Goal: Task Accomplishment & Management: Manage account settings

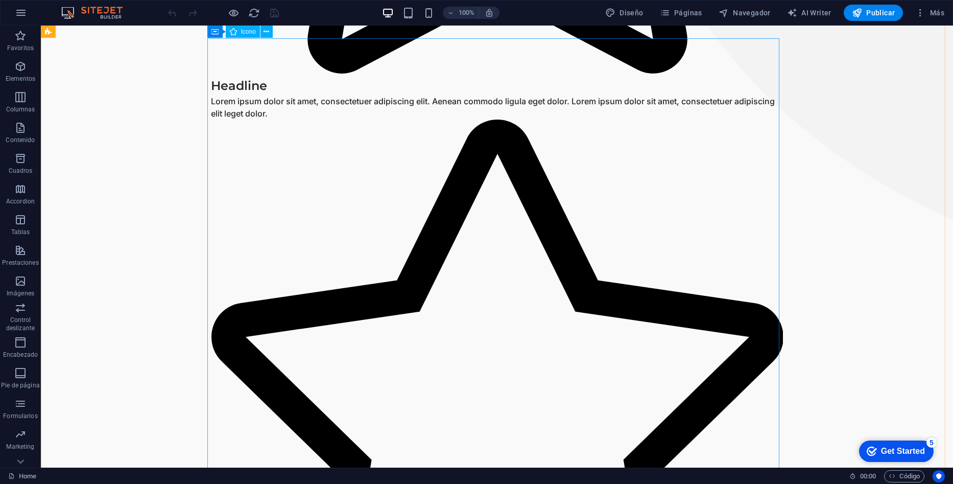
scroll to position [664, 0]
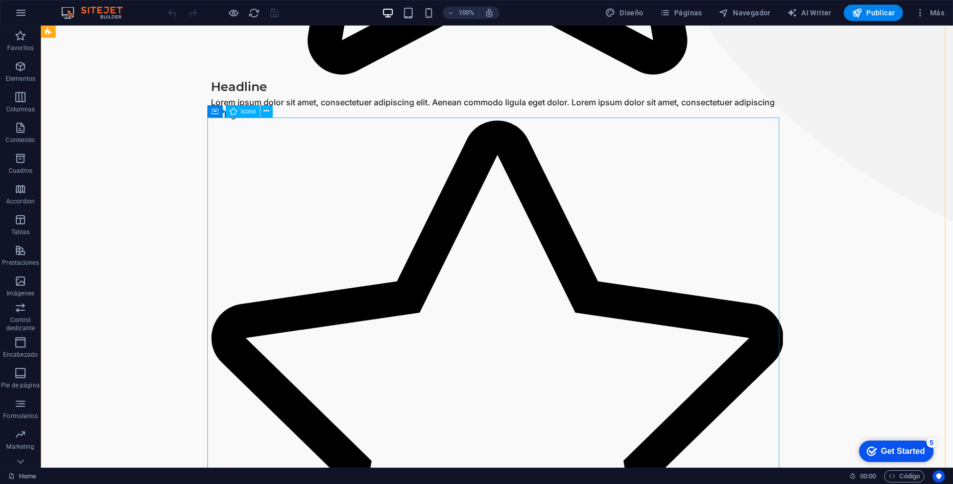
click at [359, 274] on figure at bounding box center [497, 396] width 572 height 551
click at [268, 112] on icon at bounding box center [267, 111] width 6 height 11
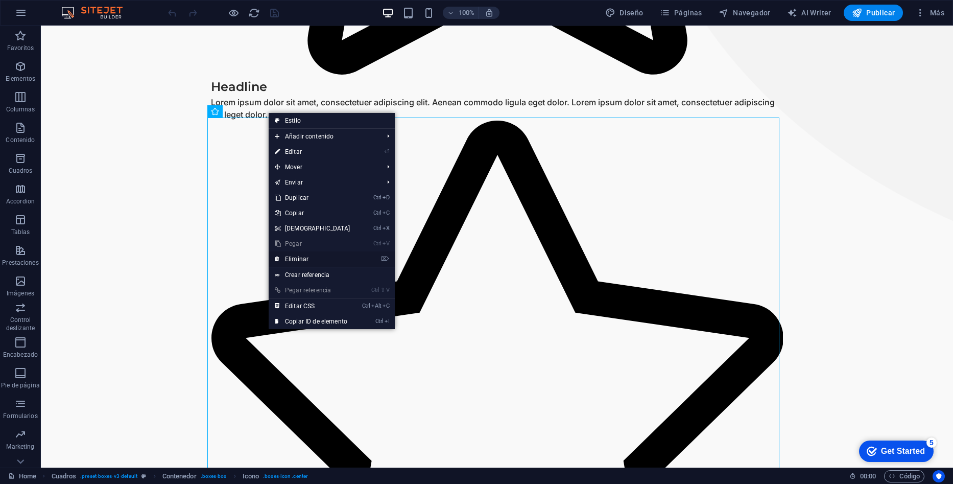
click at [299, 255] on link "⌦ Eliminar" at bounding box center [313, 258] width 88 height 15
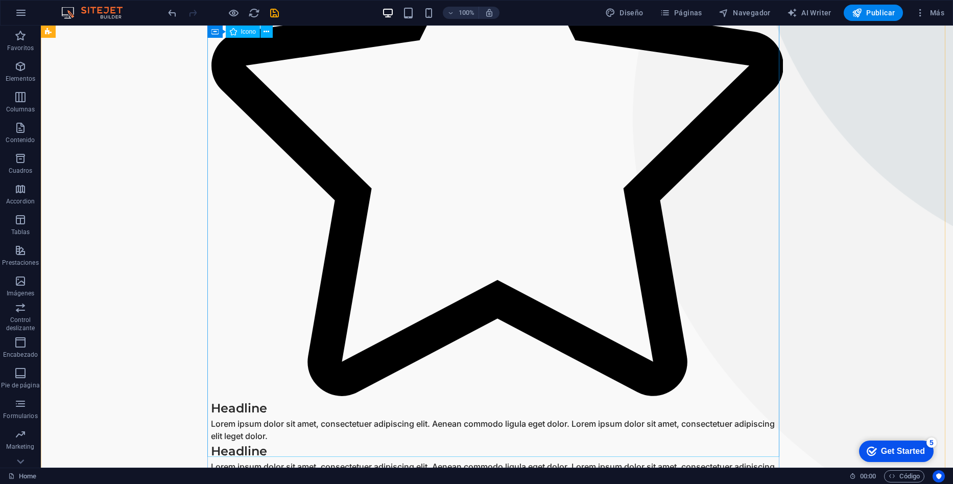
scroll to position [255, 0]
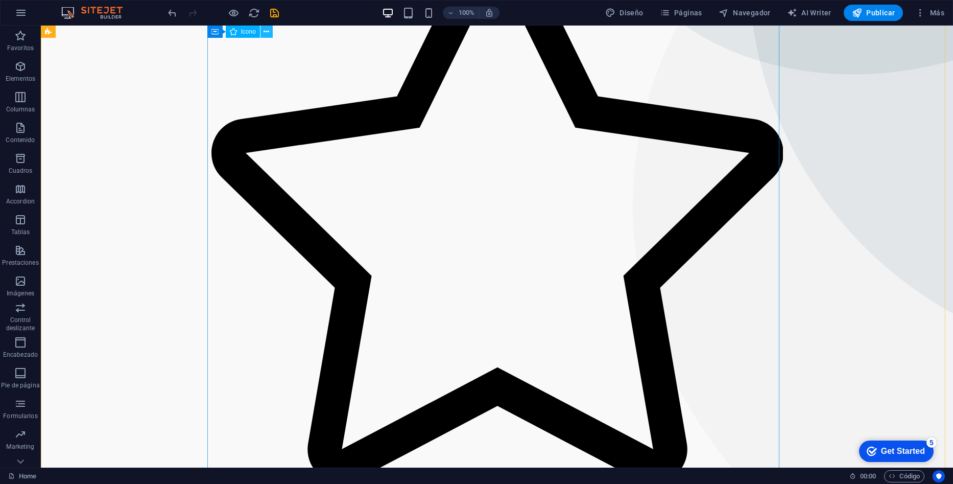
click at [264, 31] on icon at bounding box center [267, 32] width 6 height 11
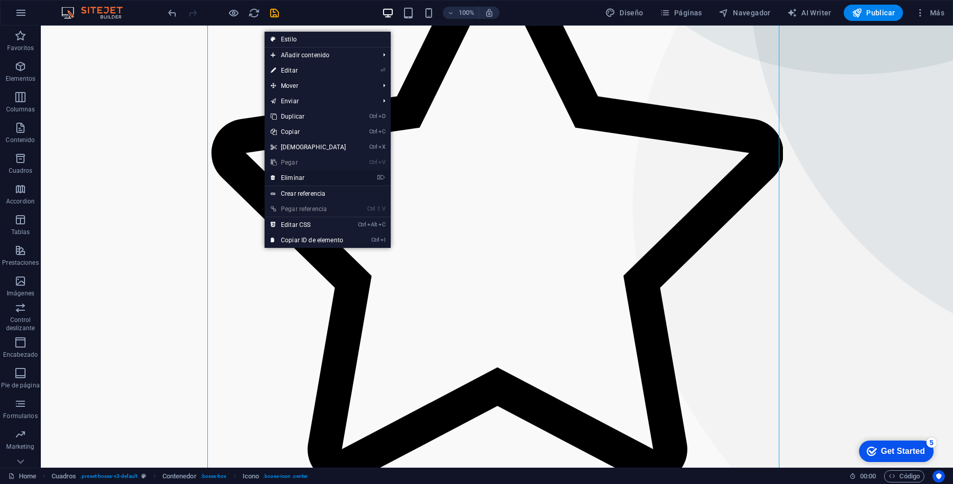
click at [306, 172] on link "⌦ Eliminar" at bounding box center [309, 177] width 88 height 15
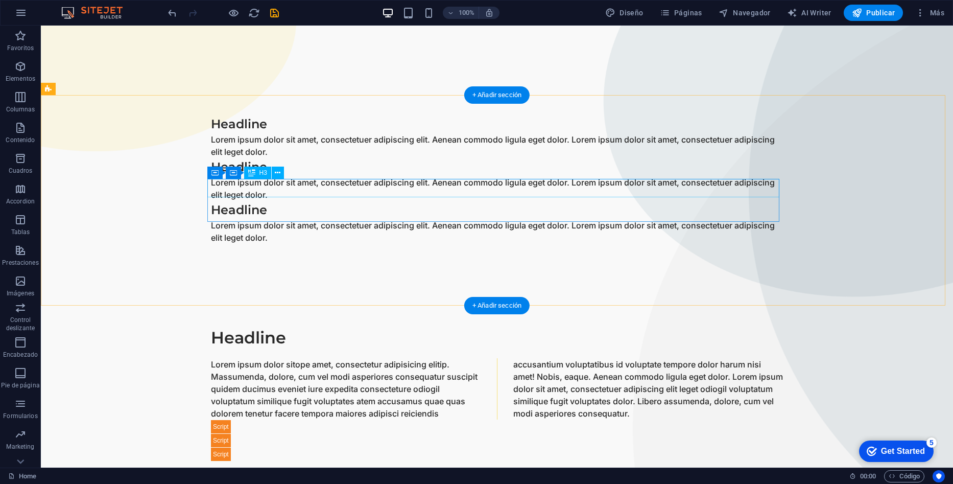
scroll to position [51, 0]
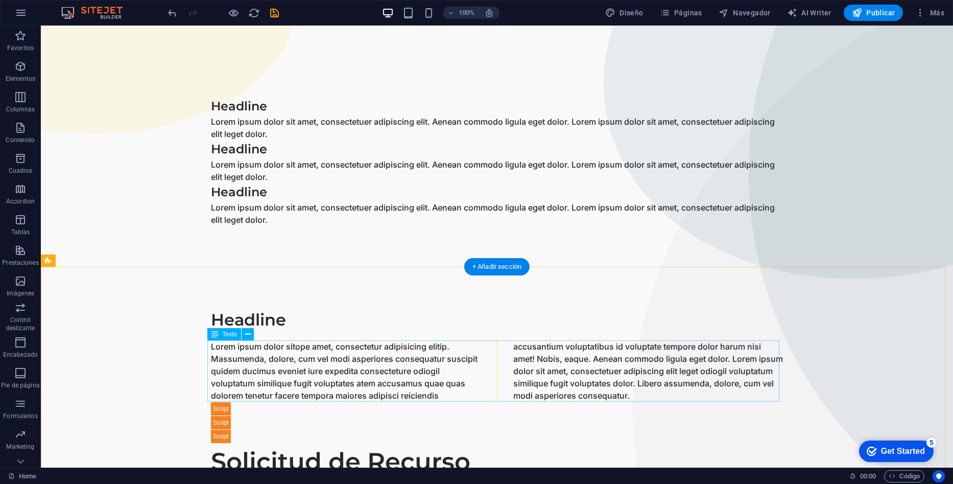
click at [363, 346] on div "Lorem ipsum dolor sitope amet, consectetur adipisicing elitip. Massumenda, dolo…" at bounding box center [497, 370] width 572 height 61
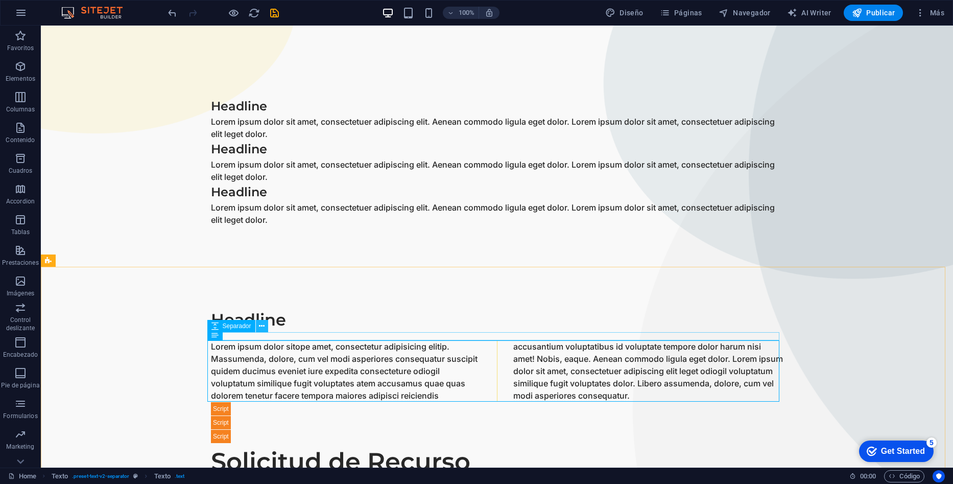
click at [265, 324] on button at bounding box center [262, 326] width 12 height 12
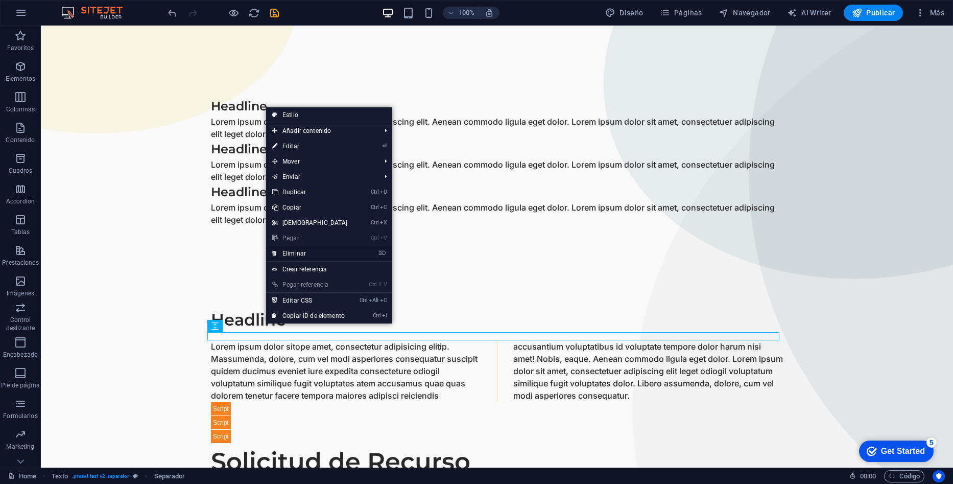
click at [292, 254] on link "⌦ Eliminar" at bounding box center [310, 253] width 88 height 15
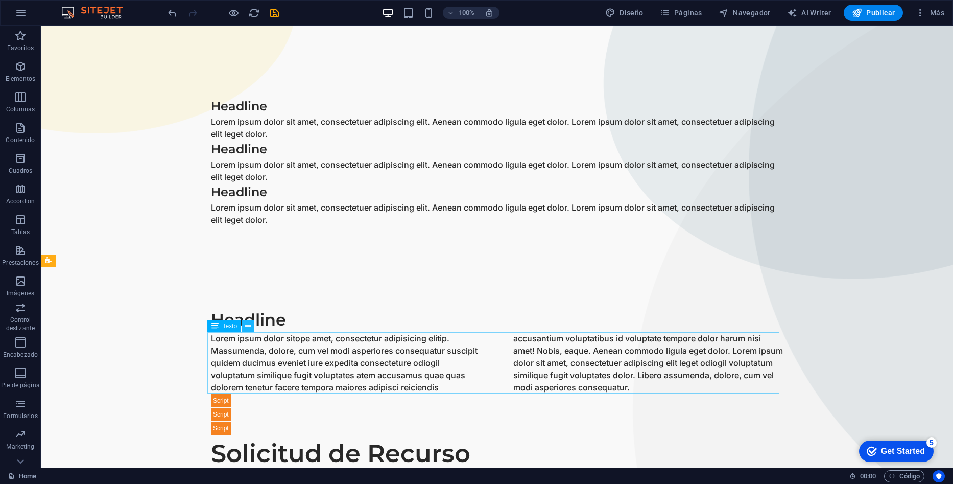
click at [247, 326] on icon at bounding box center [248, 326] width 6 height 11
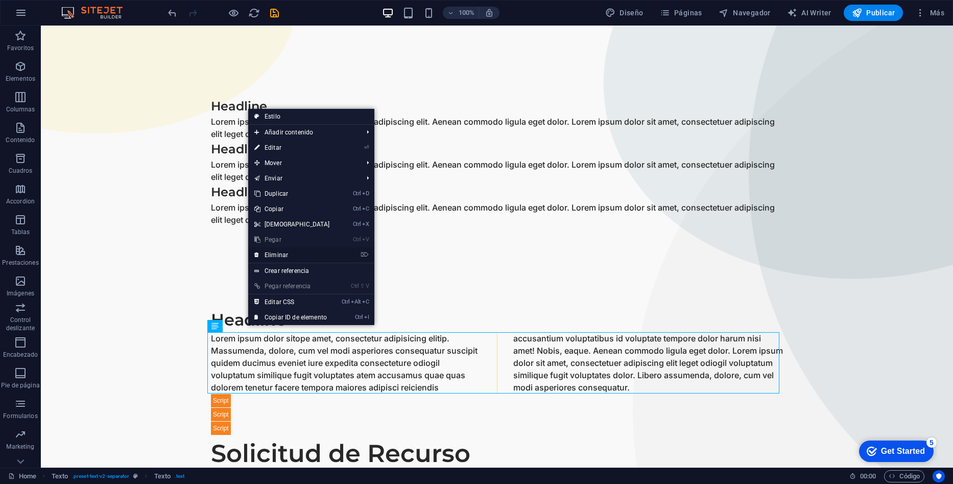
click at [272, 255] on link "⌦ Eliminar" at bounding box center [292, 254] width 88 height 15
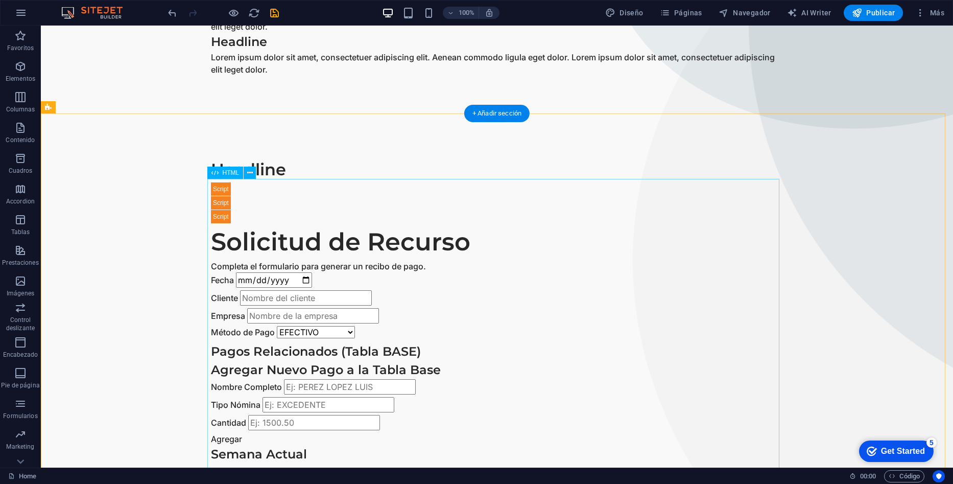
scroll to position [0, 0]
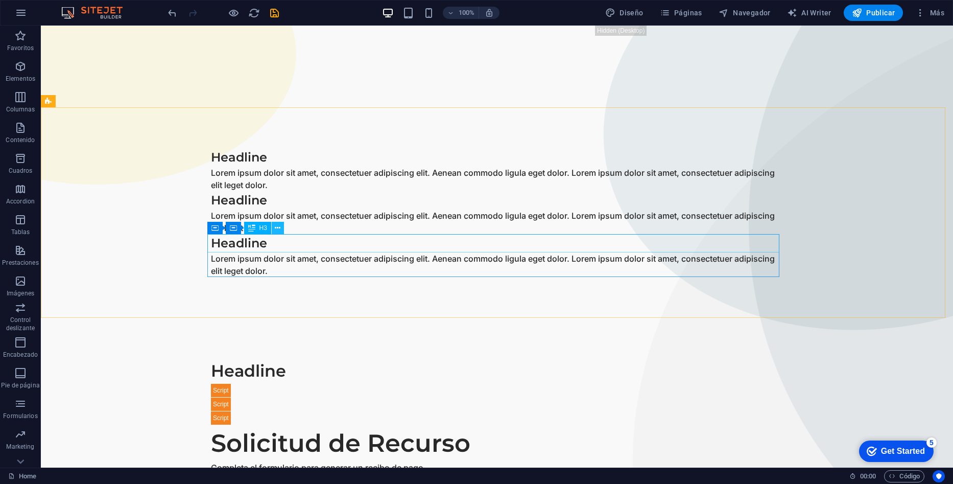
click at [275, 226] on icon at bounding box center [278, 228] width 6 height 11
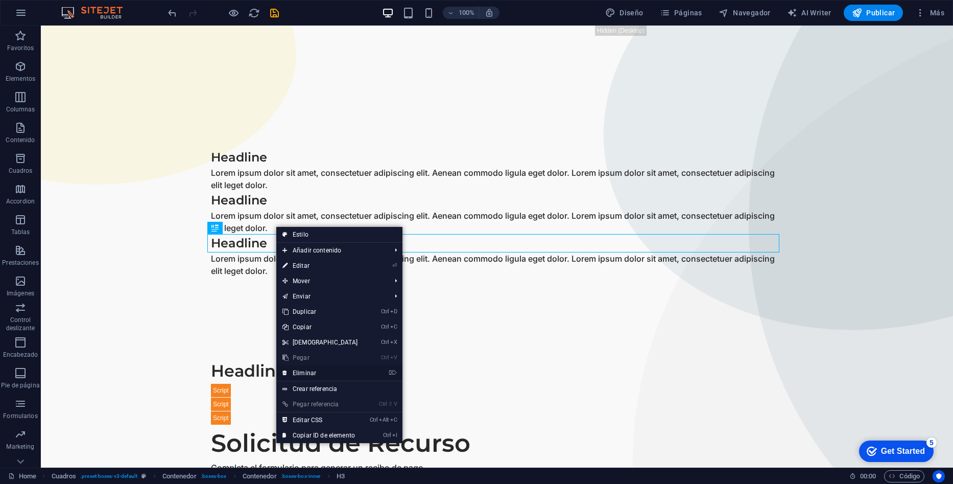
click at [312, 370] on link "⌦ Eliminar" at bounding box center [320, 372] width 88 height 15
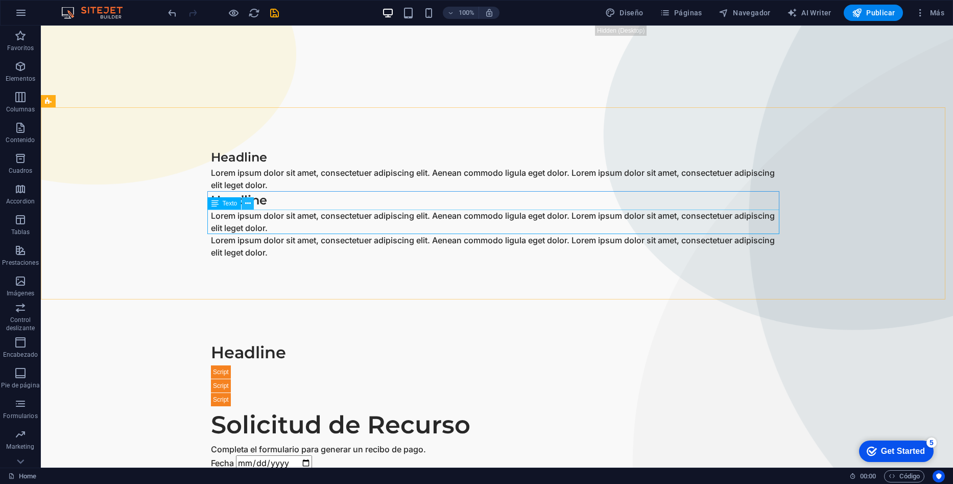
click at [251, 199] on button at bounding box center [248, 203] width 12 height 12
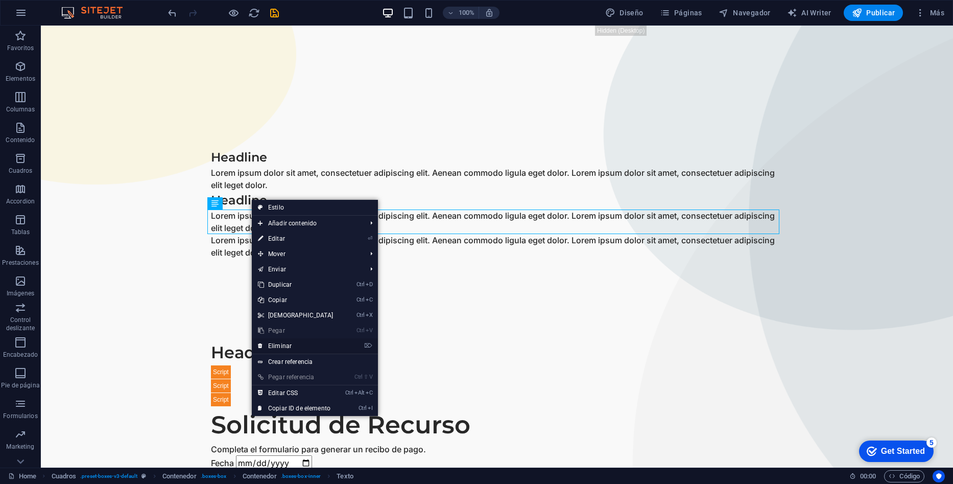
click at [286, 344] on link "⌦ Eliminar" at bounding box center [296, 345] width 88 height 15
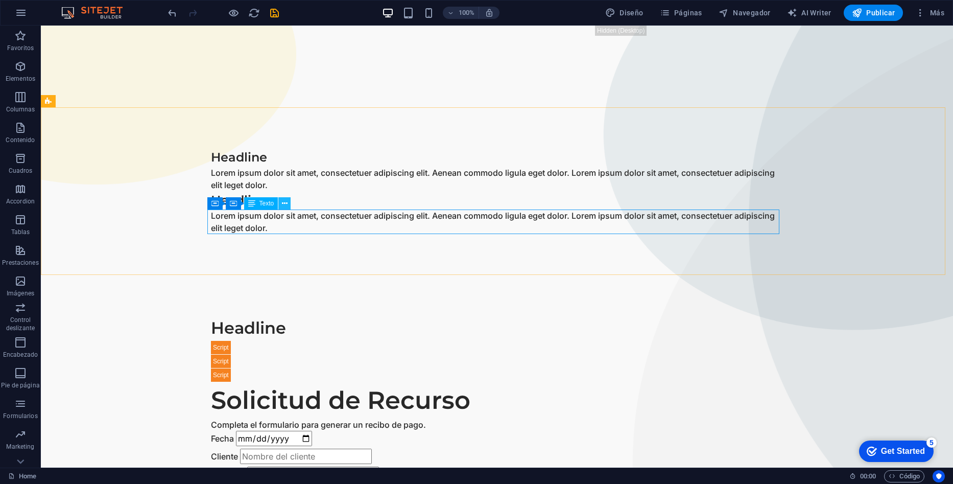
click at [290, 205] on button at bounding box center [284, 203] width 12 height 12
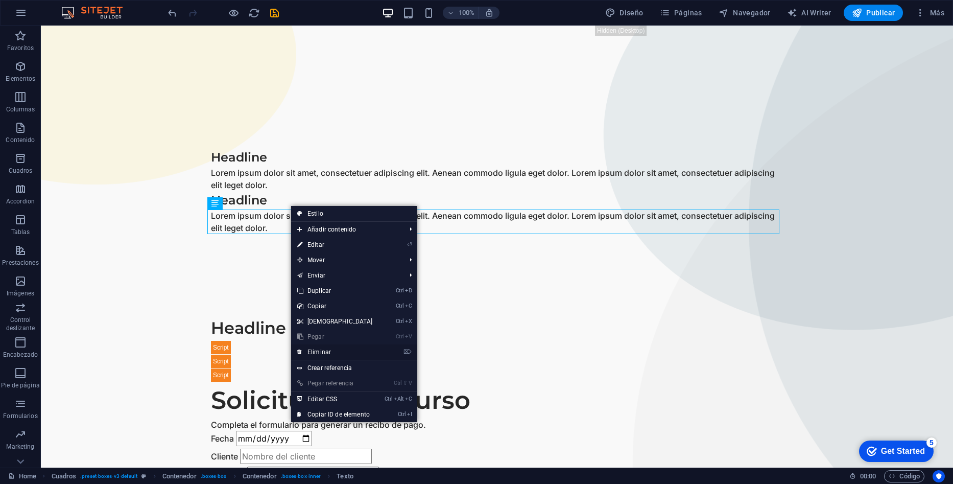
click at [314, 354] on link "⌦ Eliminar" at bounding box center [335, 351] width 88 height 15
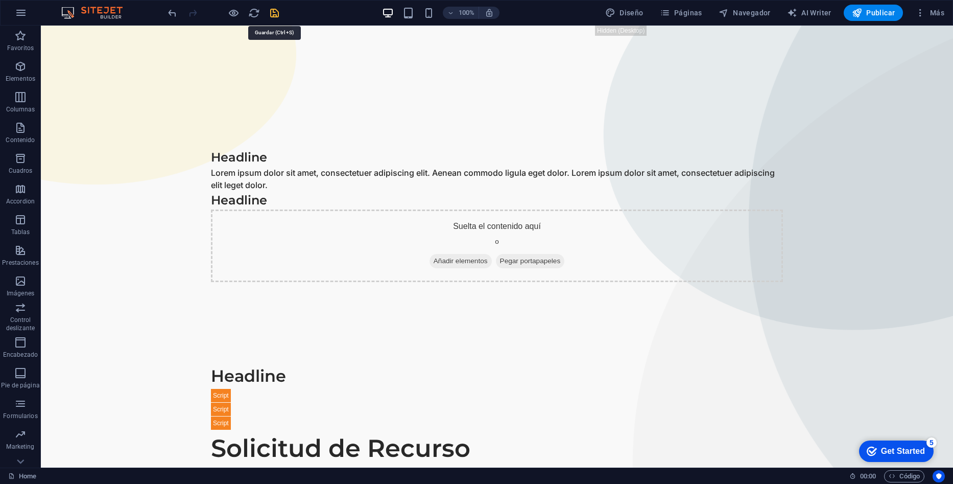
click at [275, 13] on icon "save" at bounding box center [275, 13] width 12 height 12
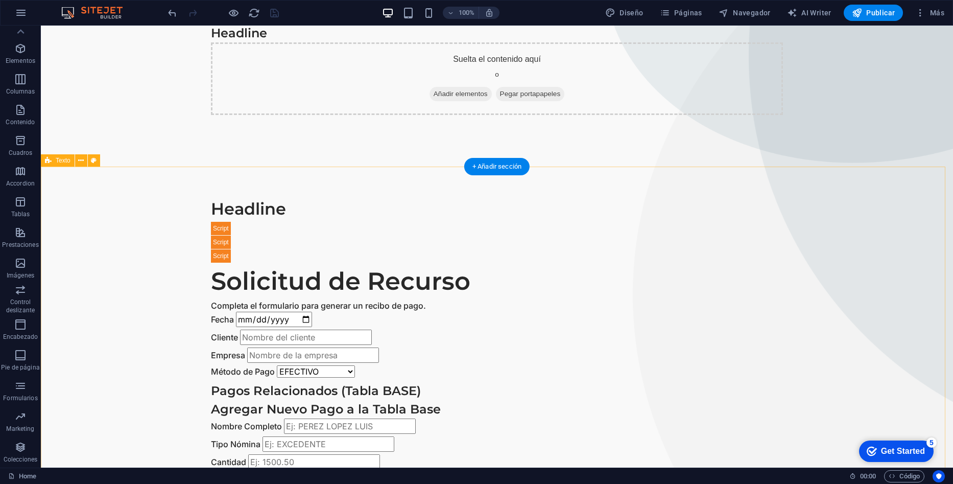
scroll to position [153, 0]
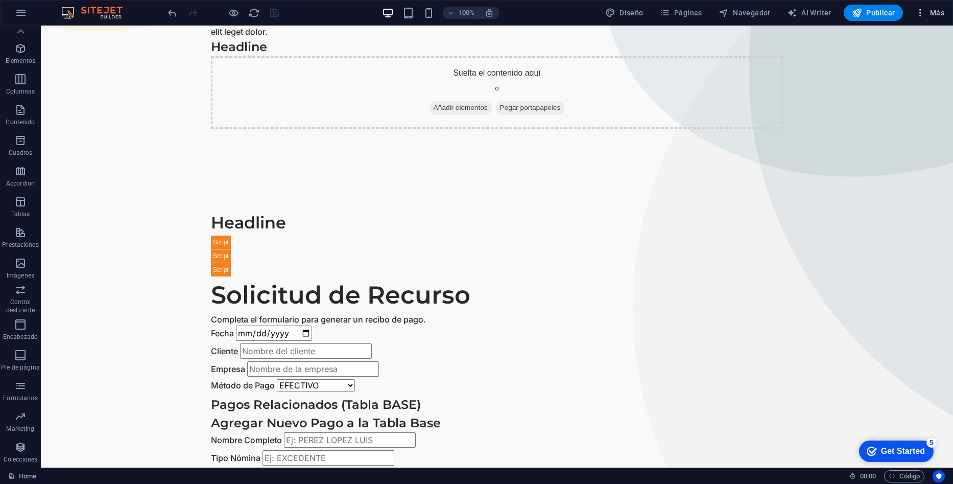
click at [458, 7] on button "Más" at bounding box center [929, 13] width 37 height 16
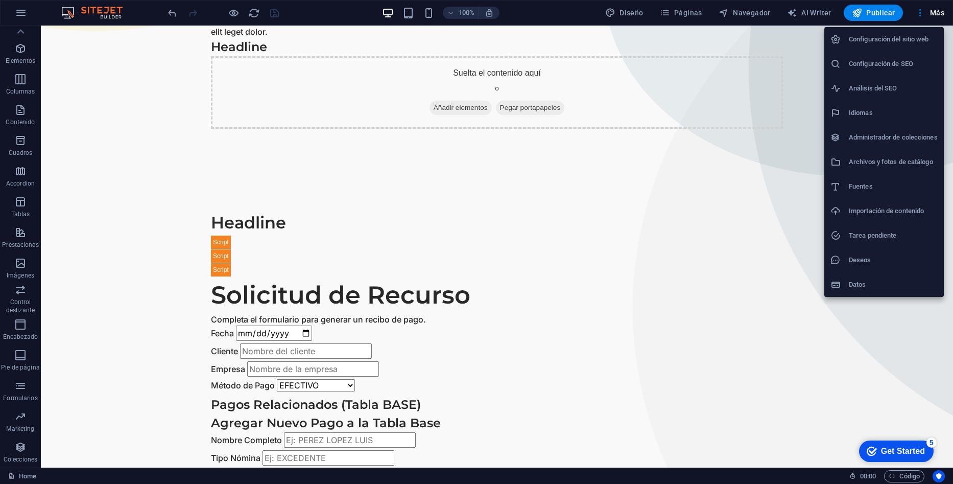
click at [458, 41] on h6 "Configuración del sitio web" at bounding box center [893, 39] width 89 height 12
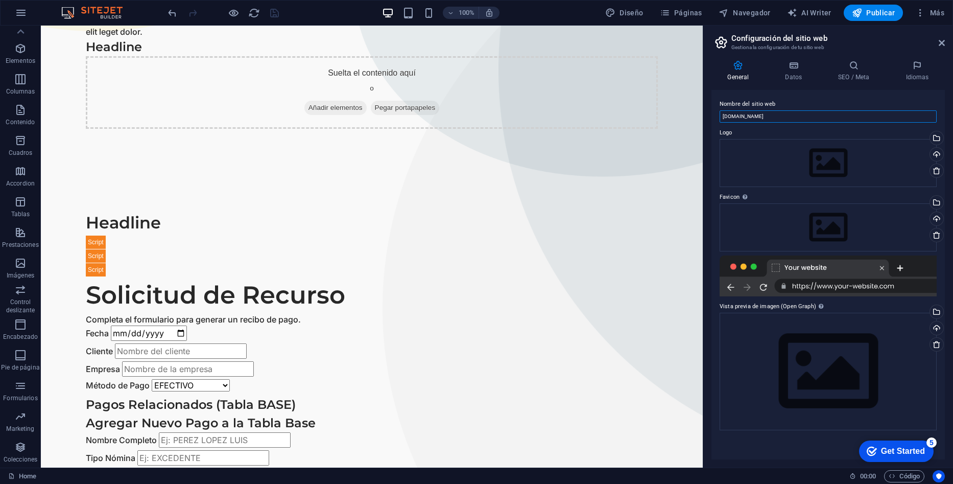
click at [458, 115] on input "[DOMAIN_NAME]" at bounding box center [828, 116] width 217 height 12
